Goal: Book appointment/travel/reservation

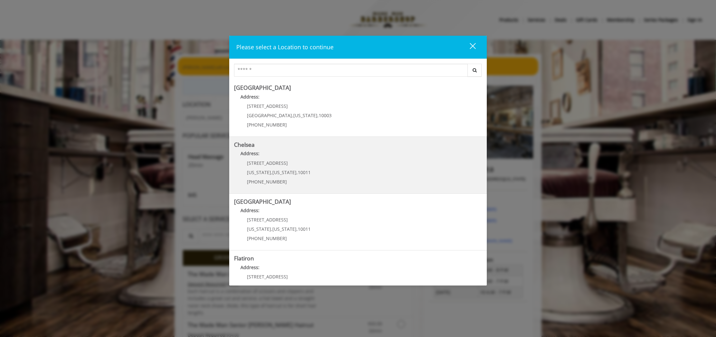
click at [291, 161] on p "[STREET_ADDRESS]" at bounding box center [279, 163] width 64 height 5
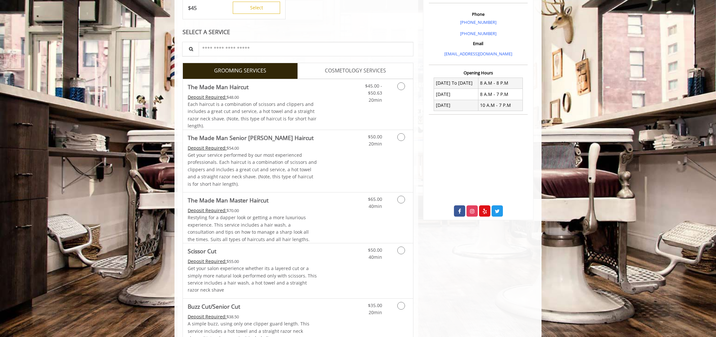
scroll to position [172, 0]
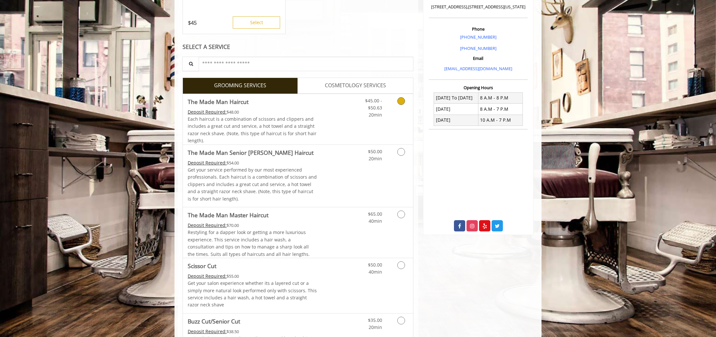
click at [406, 101] on link "Grooming services" at bounding box center [400, 106] width 16 height 25
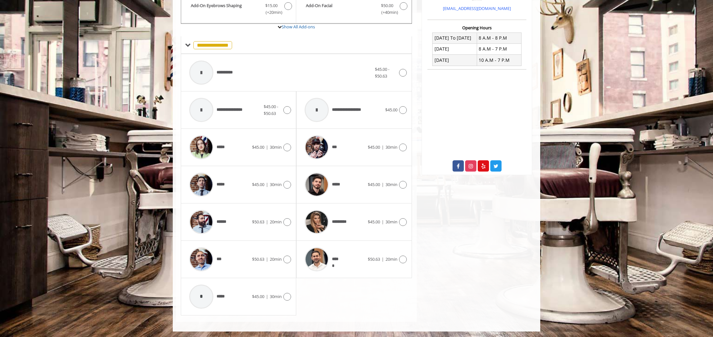
scroll to position [233, 0]
click at [618, 205] on body "**********" at bounding box center [356, 76] width 713 height 510
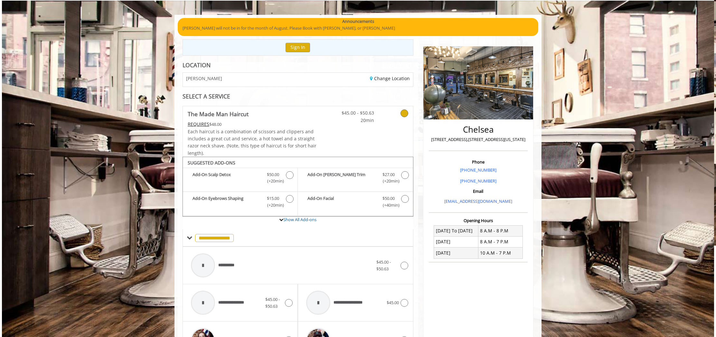
scroll to position [0, 0]
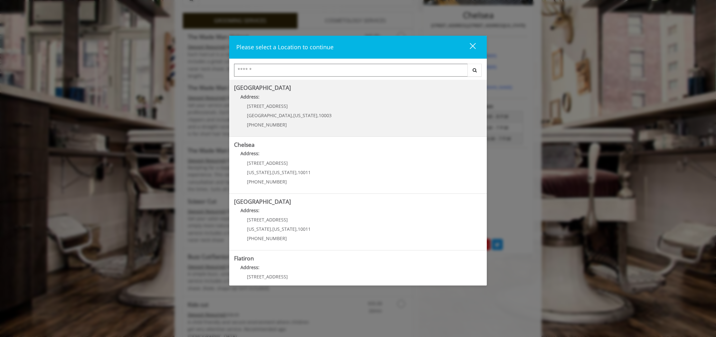
scroll to position [155, 0]
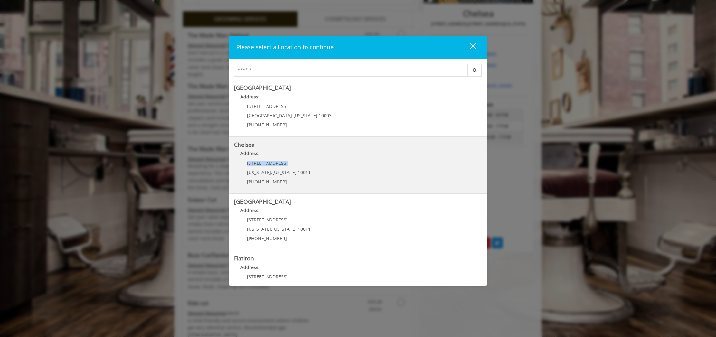
drag, startPoint x: 247, startPoint y: 163, endPoint x: 295, endPoint y: 168, distance: 48.3
click at [295, 168] on div "169/170 W 23rd St New York , New York , 10011 (917) 639-3902" at bounding box center [274, 175] width 80 height 28
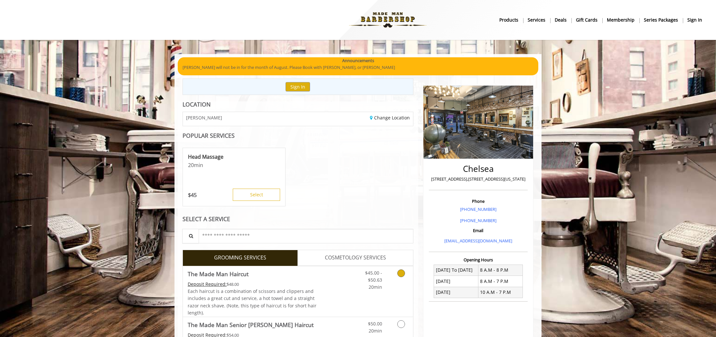
click at [404, 275] on icon "Grooming services" at bounding box center [402, 274] width 8 height 8
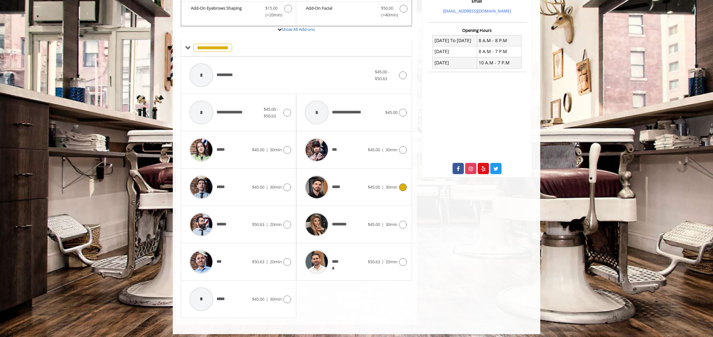
scroll to position [233, 0]
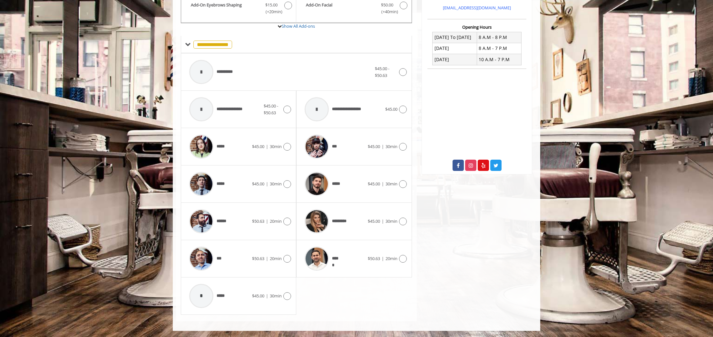
click at [123, 188] on body "**********" at bounding box center [356, 76] width 713 height 510
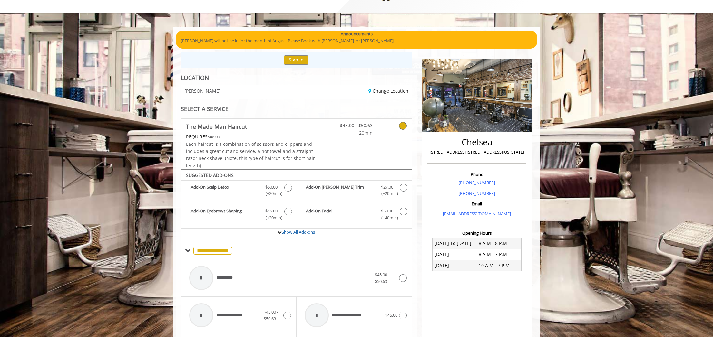
scroll to position [0, 0]
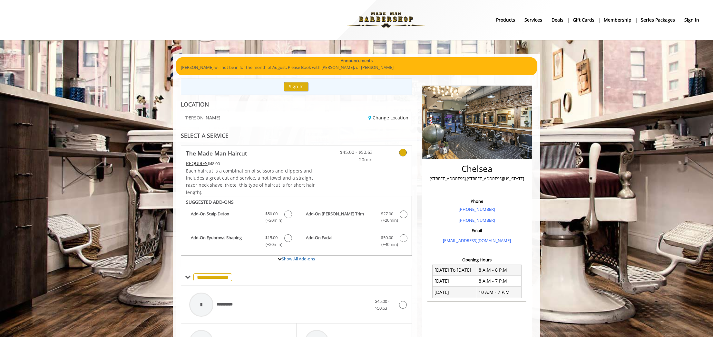
click at [102, 149] on body "**********" at bounding box center [356, 309] width 713 height 510
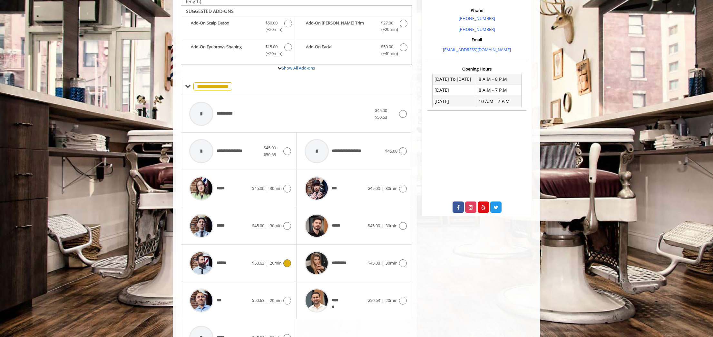
scroll to position [233, 0]
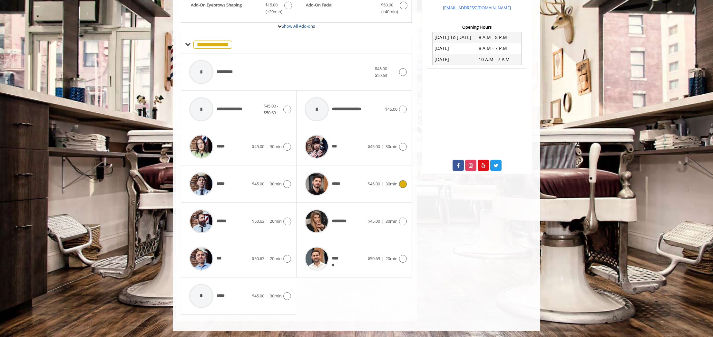
click at [318, 184] on img at bounding box center [316, 184] width 24 height 24
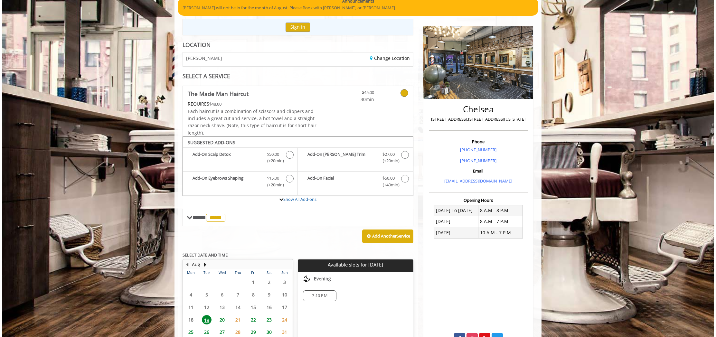
scroll to position [0, 0]
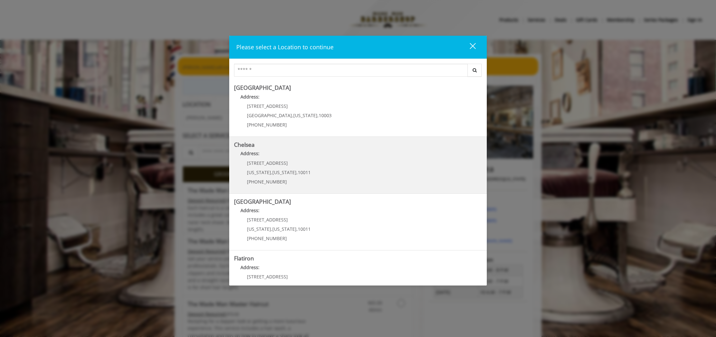
click at [283, 161] on span "[STREET_ADDRESS]" at bounding box center [267, 163] width 41 height 6
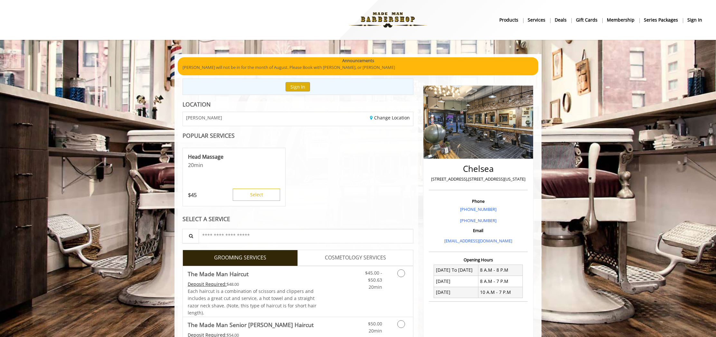
click at [458, 115] on img at bounding box center [479, 122] width 110 height 73
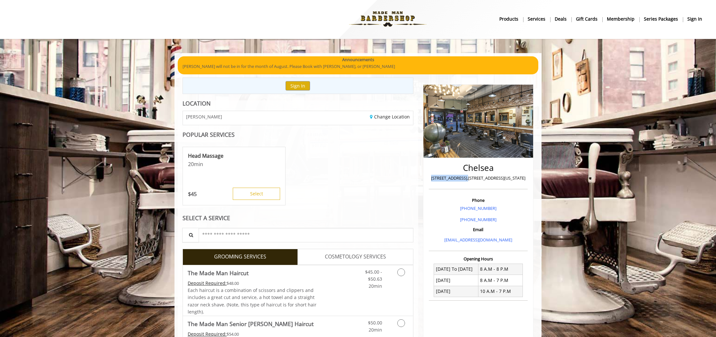
drag, startPoint x: 433, startPoint y: 179, endPoint x: 467, endPoint y: 178, distance: 34.5
click at [467, 178] on p "[STREET_ADDRESS],[STREET_ADDRESS][US_STATE]" at bounding box center [479, 178] width 96 height 7
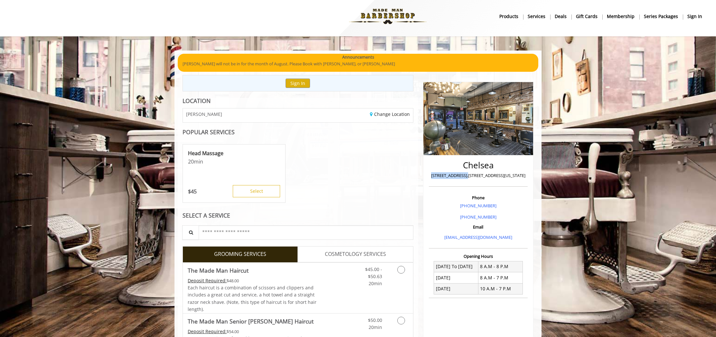
scroll to position [5, 0]
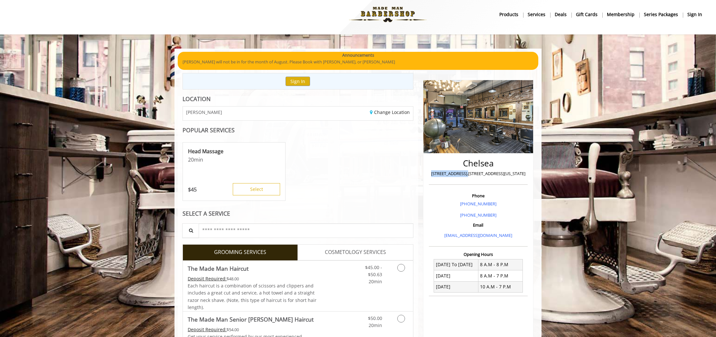
copy p "169 W 23rd Street"
